Goal: Browse casually: Explore the website without a specific task or goal

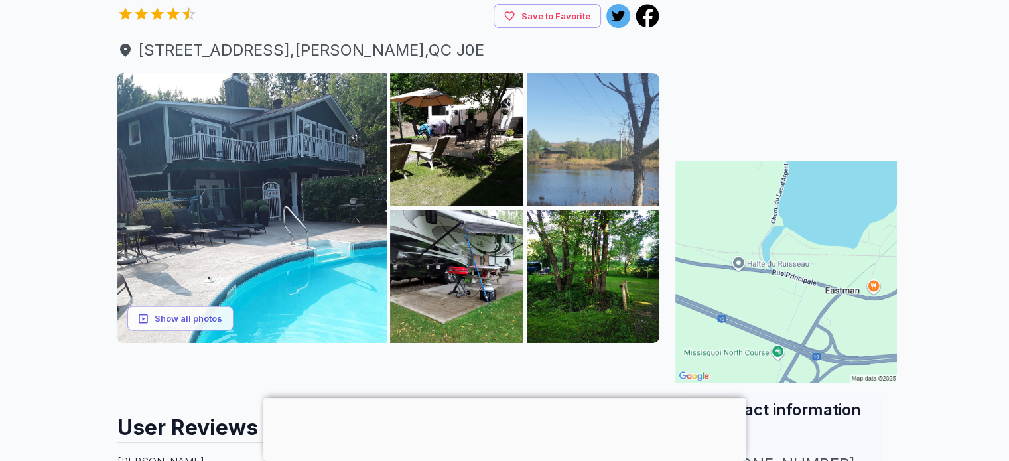
scroll to position [199, 0]
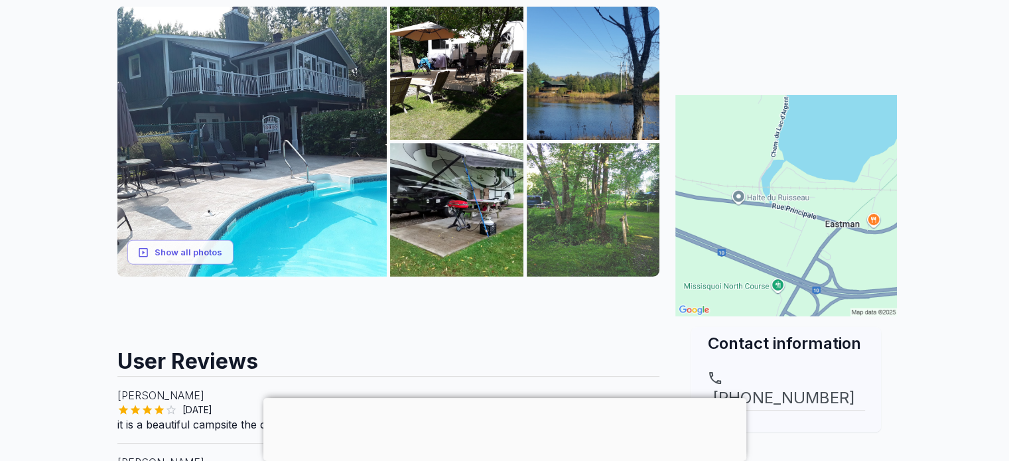
click at [567, 221] on img at bounding box center [593, 209] width 133 height 133
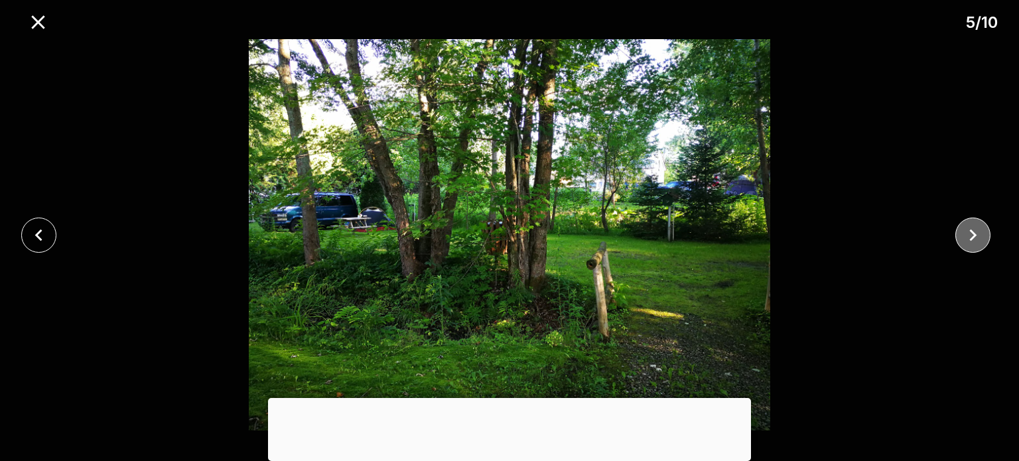
click at [974, 231] on icon "close" at bounding box center [973, 235] width 23 height 23
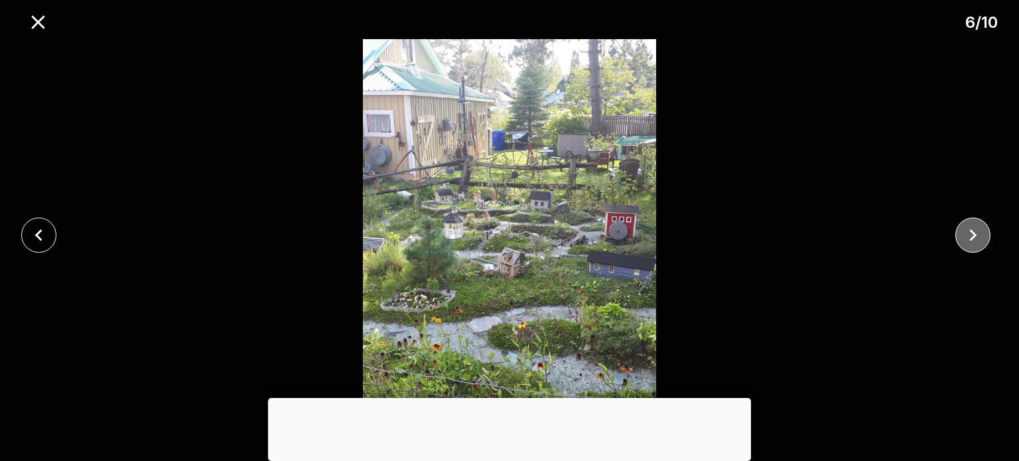
click at [974, 231] on icon "close" at bounding box center [973, 235] width 23 height 23
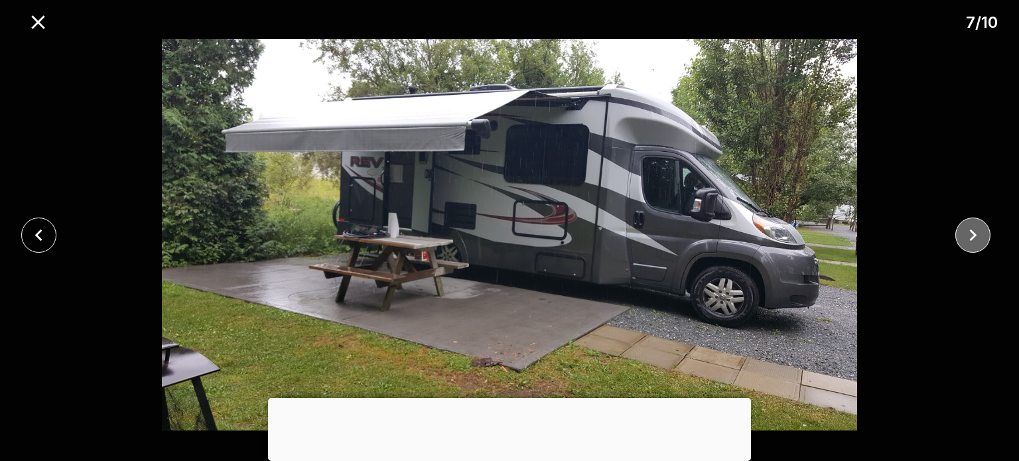
click at [980, 235] on icon "close" at bounding box center [973, 235] width 23 height 23
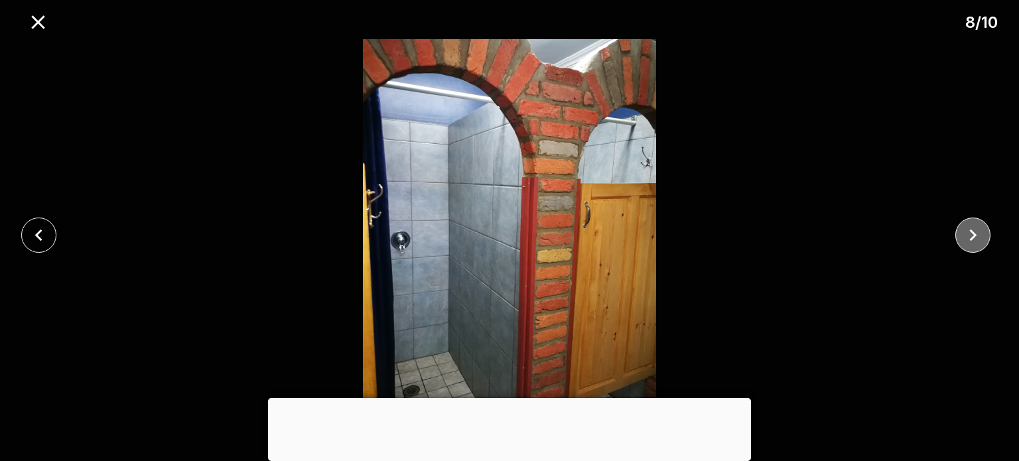
click at [980, 235] on icon "close" at bounding box center [973, 235] width 23 height 23
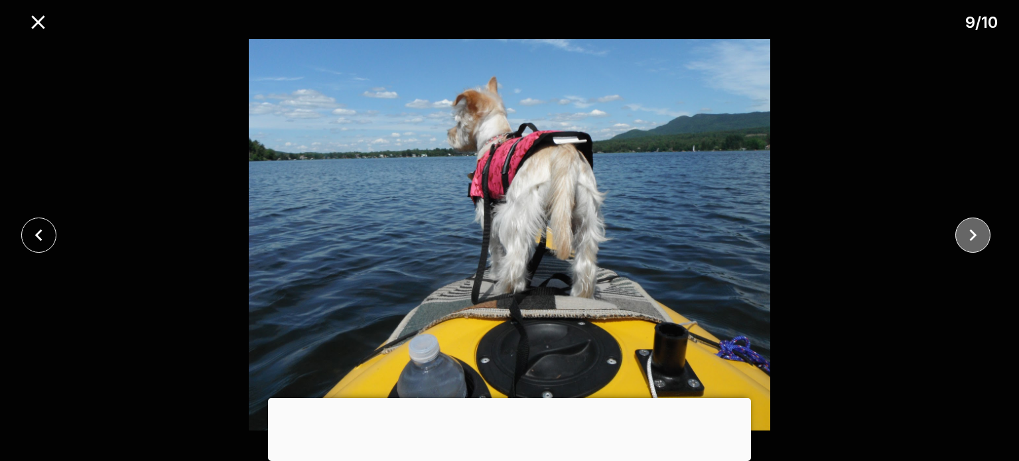
click at [980, 235] on icon "close" at bounding box center [973, 235] width 23 height 23
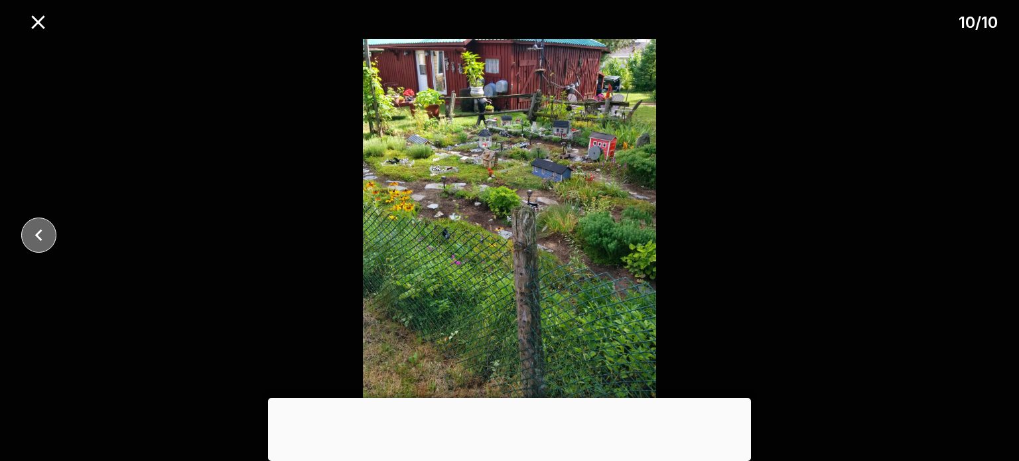
click at [41, 238] on icon "close" at bounding box center [38, 235] width 23 height 23
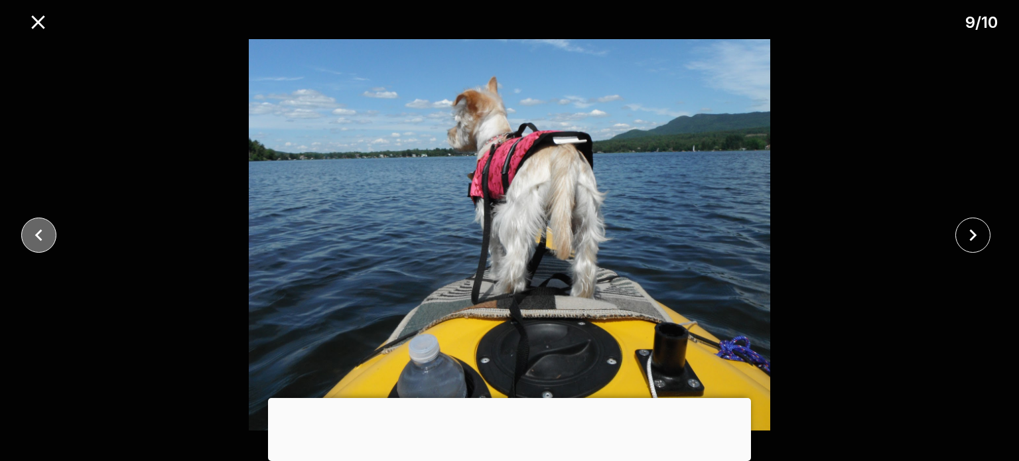
click at [41, 238] on icon "close" at bounding box center [38, 235] width 23 height 23
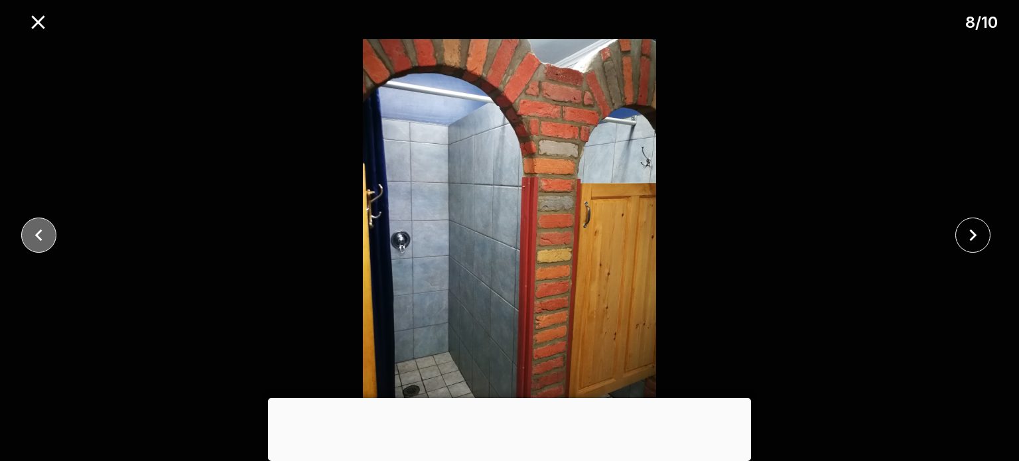
click at [41, 238] on icon "close" at bounding box center [38, 235] width 23 height 23
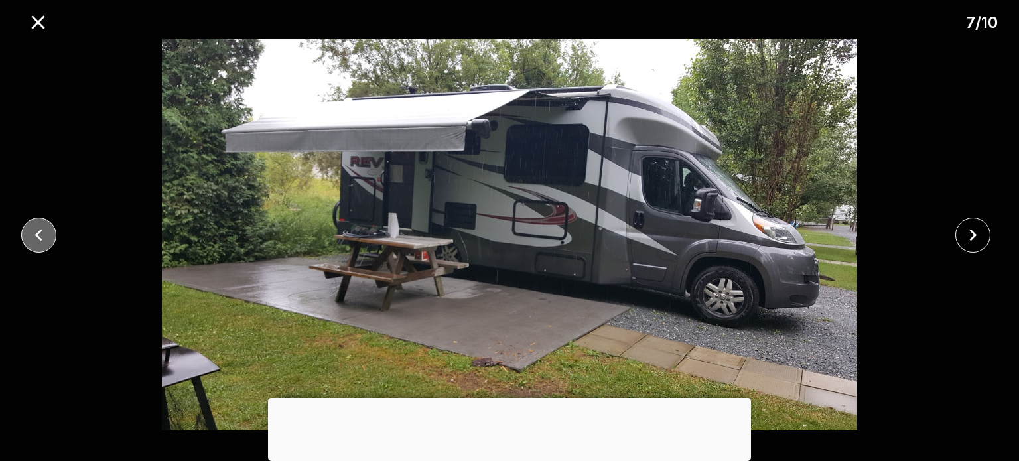
click at [41, 238] on icon "close" at bounding box center [38, 235] width 23 height 23
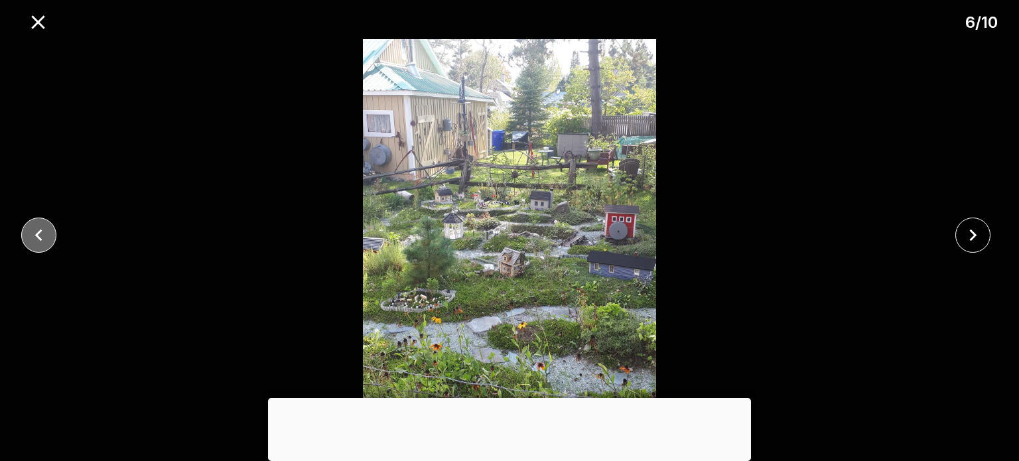
click at [41, 238] on icon "close" at bounding box center [38, 235] width 23 height 23
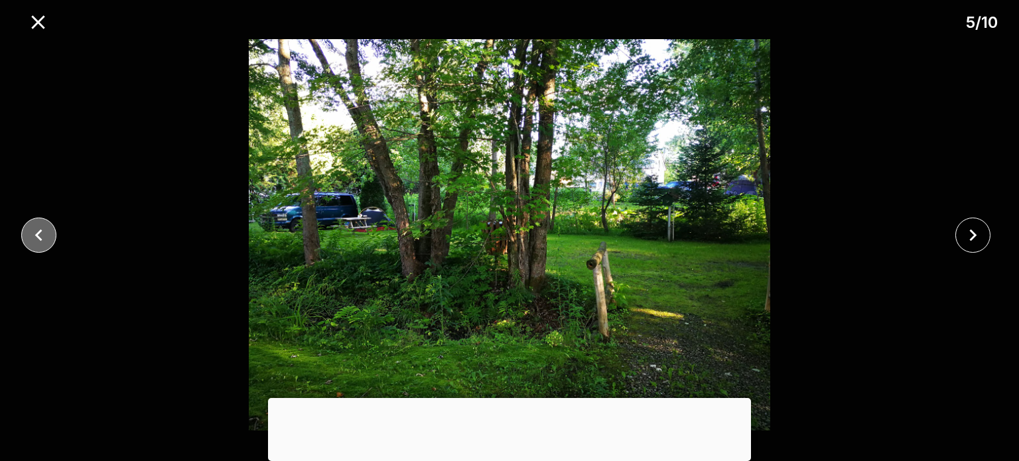
click at [41, 238] on icon "close" at bounding box center [38, 235] width 23 height 23
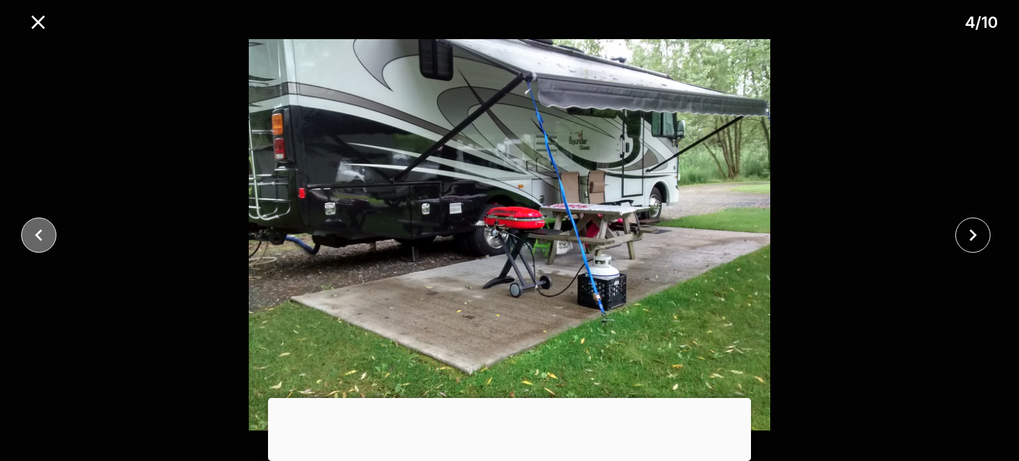
click at [41, 238] on icon "close" at bounding box center [38, 235] width 23 height 23
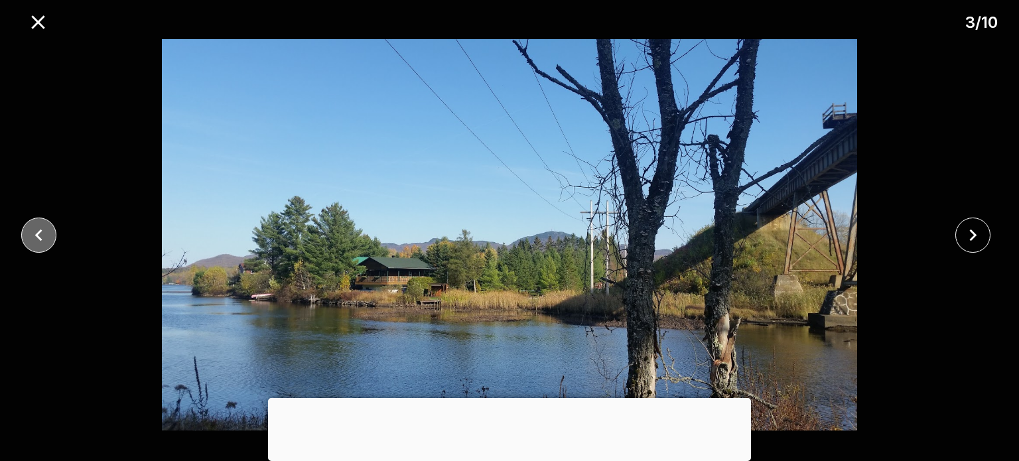
click at [41, 238] on icon "close" at bounding box center [38, 235] width 23 height 23
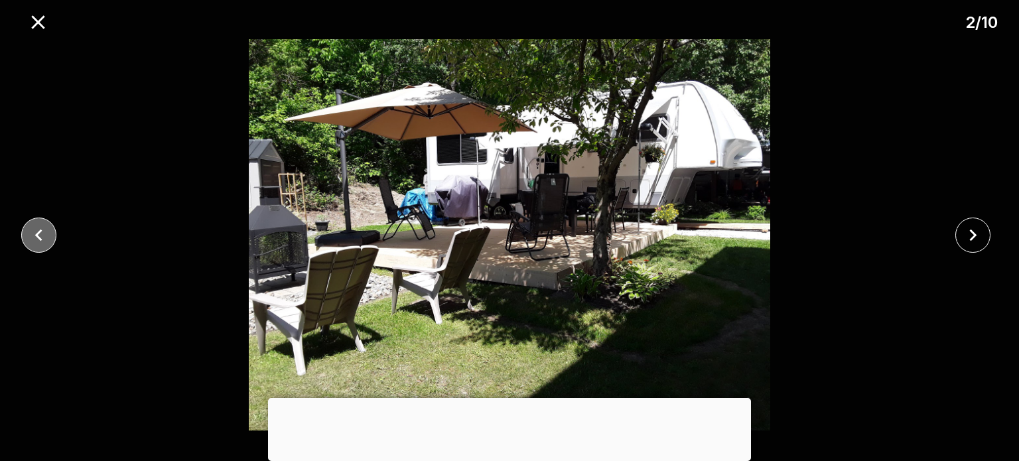
click at [41, 238] on icon "close" at bounding box center [38, 235] width 23 height 23
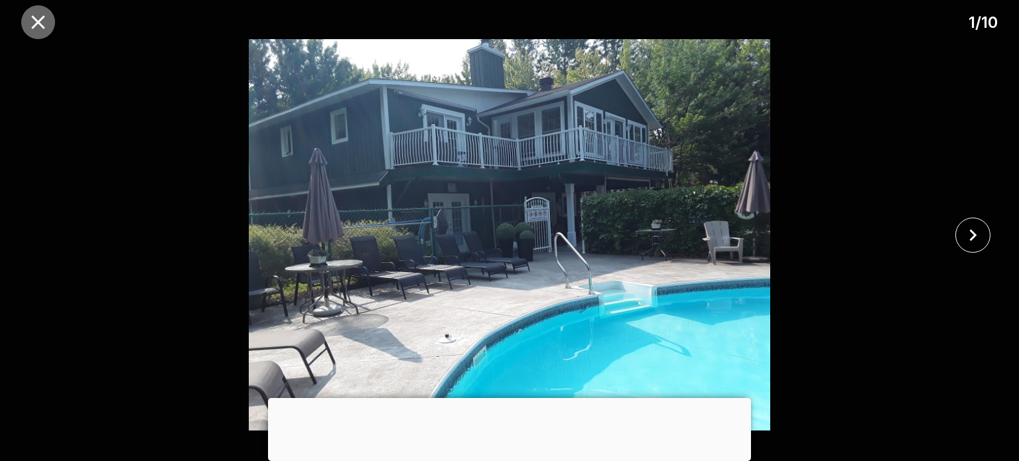
click at [33, 21] on icon "close" at bounding box center [38, 22] width 23 height 23
